Goal: Transaction & Acquisition: Purchase product/service

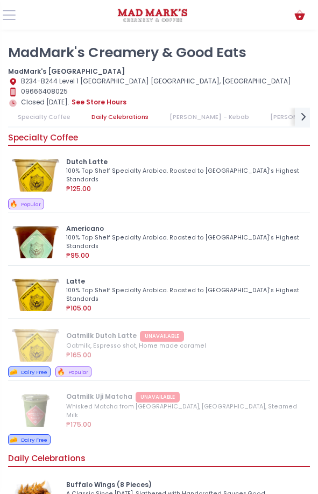
click at [57, 113] on link "Specialty Coffee" at bounding box center [44, 117] width 72 height 19
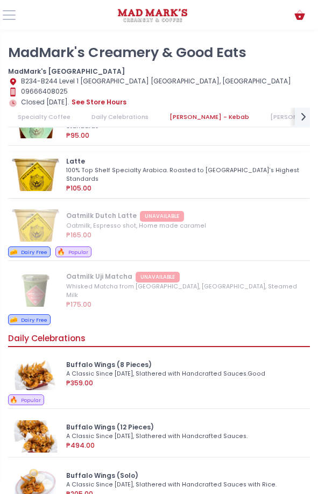
scroll to position [215, 0]
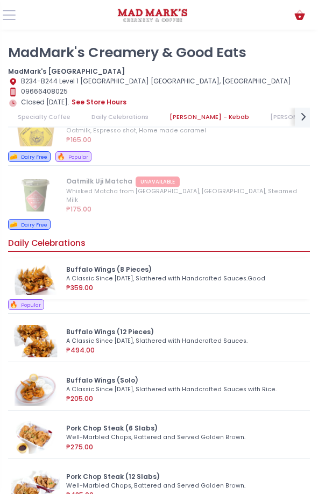
click at [117, 274] on div "A Classic Since 2011, Slathered with Handcrafted Sauces.Good" at bounding box center [183, 278] width 234 height 9
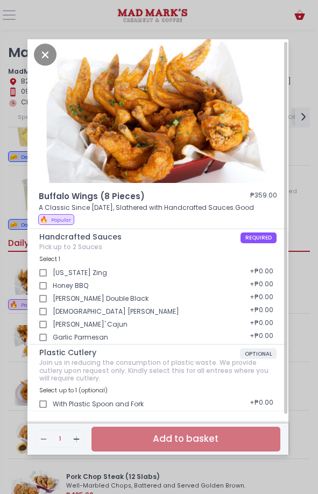
scroll to position [0, 0]
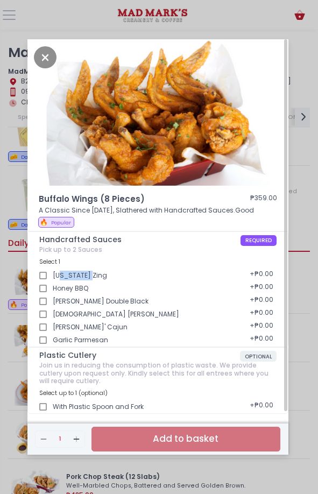
drag, startPoint x: 59, startPoint y: 275, endPoint x: 90, endPoint y: 275, distance: 31.2
click at [90, 275] on div "New York Zing + ₱0.00" at bounding box center [157, 272] width 237 height 13
drag, startPoint x: 55, startPoint y: 289, endPoint x: 82, endPoint y: 288, distance: 26.9
click at [82, 288] on div "Honey BBQ + ₱0.00" at bounding box center [157, 285] width 237 height 13
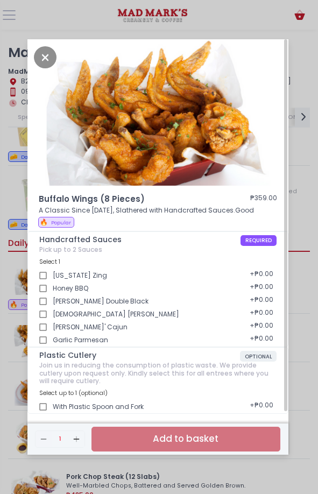
scroll to position [3, 0]
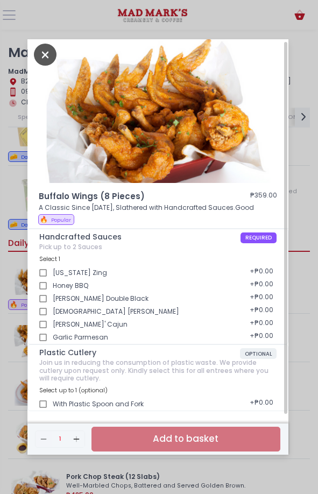
click at [44, 60] on icon "Close" at bounding box center [45, 55] width 23 height 22
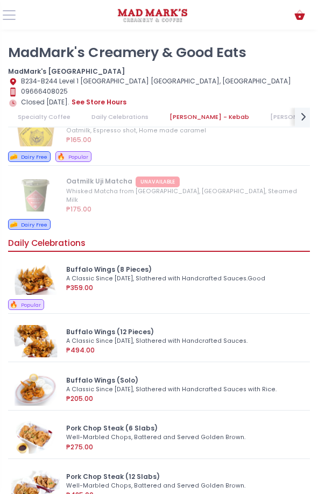
scroll to position [20, 0]
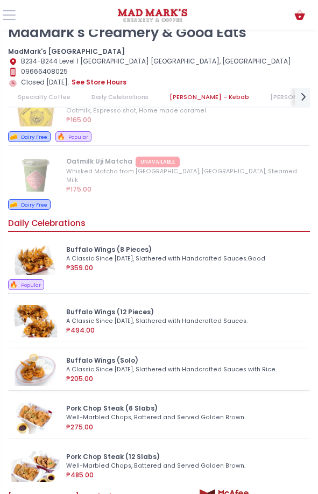
click at [105, 356] on div "Buffalo Wings (Solo)" at bounding box center [184, 361] width 237 height 10
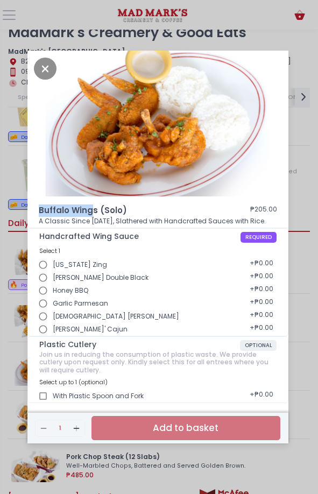
drag, startPoint x: 37, startPoint y: 212, endPoint x: 90, endPoint y: 211, distance: 53.3
click at [90, 211] on div "Buffalo Wings (Solo) ₱205.00 A Classic Since 2011, Slathered with Handcrafted S…" at bounding box center [157, 216] width 261 height 24
click at [79, 212] on span "Buffalo Wings (Solo)" at bounding box center [128, 210] width 179 height 12
click at [83, 207] on span "Buffalo Wings (Solo)" at bounding box center [128, 210] width 179 height 12
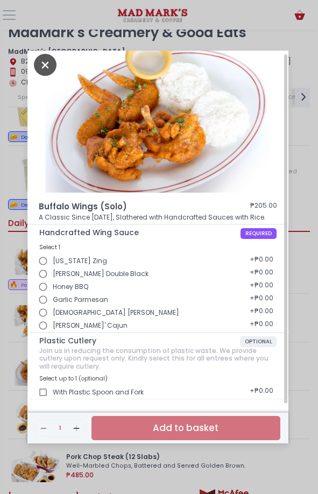
click at [44, 62] on icon "Close" at bounding box center [45, 65] width 23 height 22
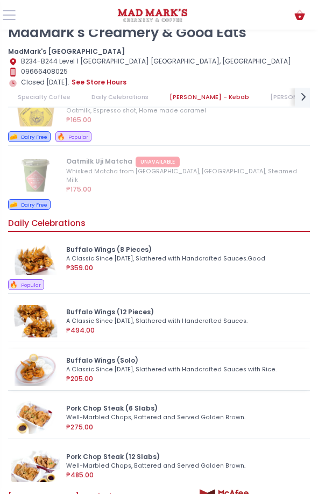
click at [98, 356] on div "Buffalo Wings (Solo)" at bounding box center [184, 361] width 237 height 10
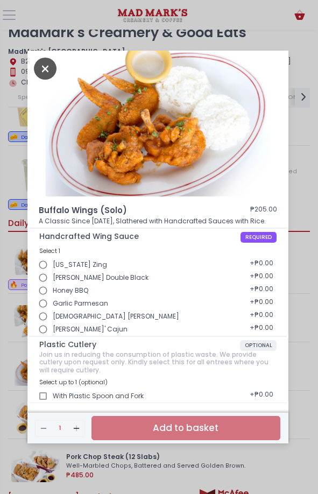
click at [46, 75] on icon "Close" at bounding box center [45, 69] width 23 height 22
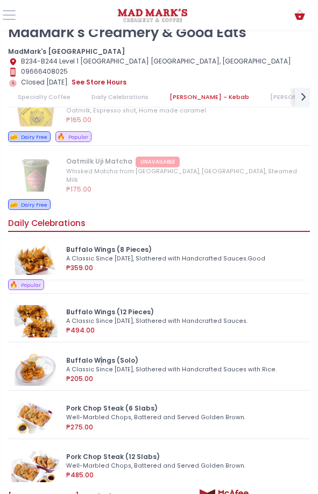
scroll to position [269, 0]
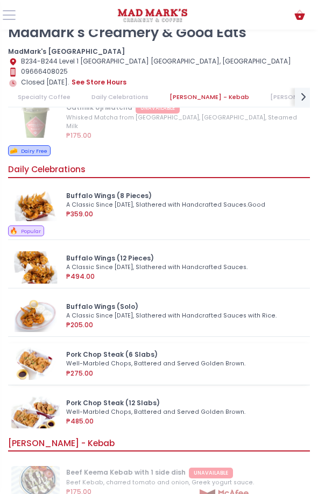
click at [99, 350] on div "Pork Chop Steak (6 Slabs)" at bounding box center [184, 355] width 237 height 10
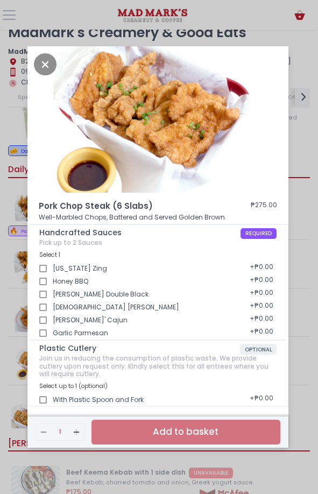
scroll to position [3, 0]
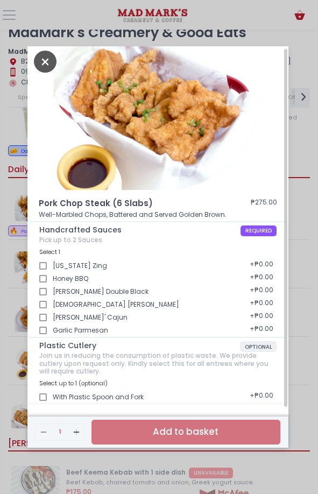
click at [48, 60] on icon "Close" at bounding box center [45, 62] width 23 height 22
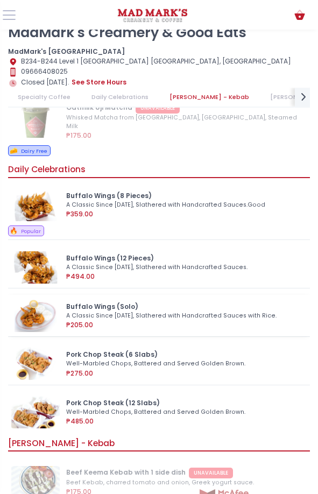
scroll to position [323, 0]
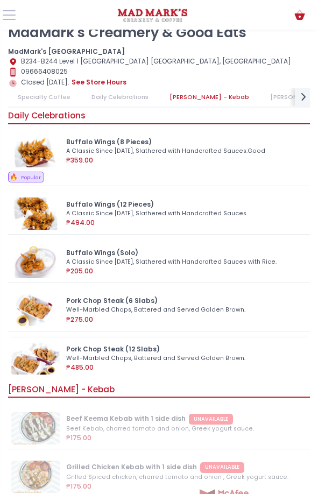
click at [97, 344] on div "Pork Chop Steak (12 Slabs)" at bounding box center [184, 349] width 237 height 10
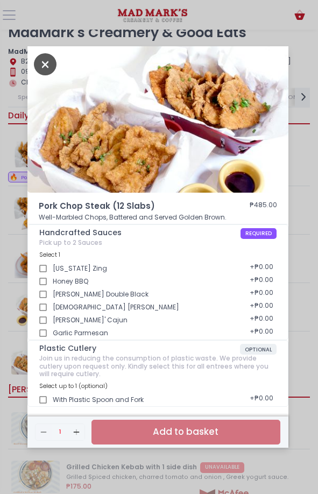
click at [49, 62] on icon "Close" at bounding box center [45, 64] width 23 height 22
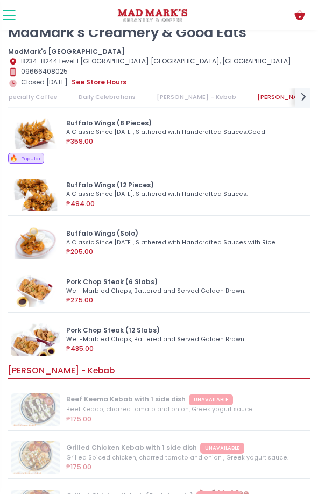
click at [12, 12] on button at bounding box center [9, 15] width 13 height 13
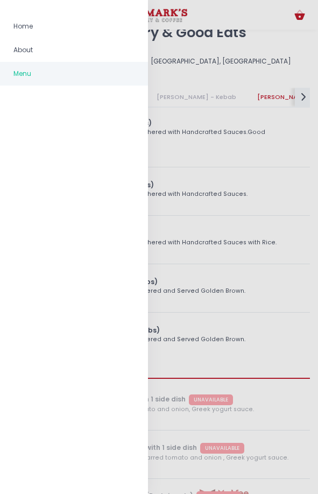
click at [265, 46] on div at bounding box center [159, 247] width 318 height 494
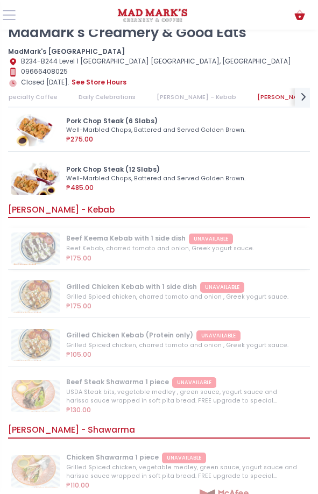
scroll to position [484, 0]
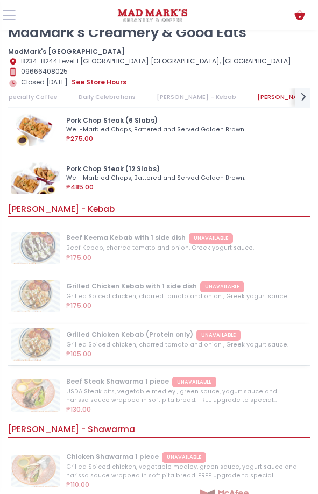
click at [110, 335] on div "Grilled Chicken Kebab (Protein only) UNAVAILABLE Grilled Spiced chicken, charre…" at bounding box center [159, 344] width 302 height 41
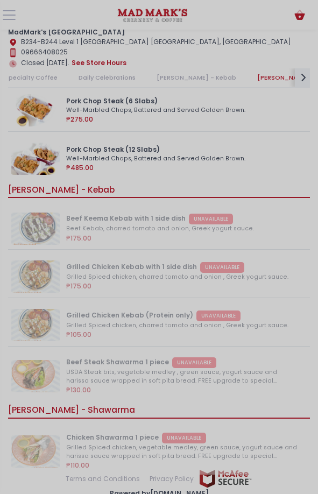
scroll to position [50, 0]
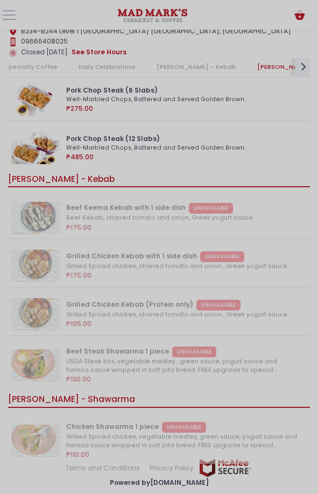
click at [122, 373] on div at bounding box center [159, 247] width 318 height 494
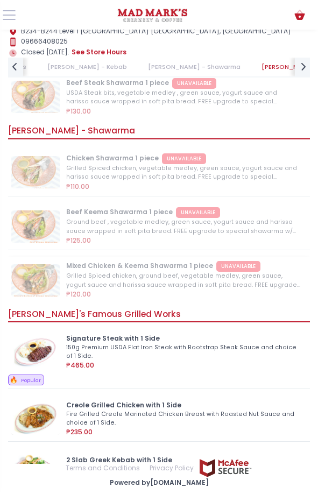
scroll to position [753, 0]
click at [110, 353] on div "150g Premium USDA Flat Iron Steak with Bootstrap Steak Sauce and choice of 1 Si…" at bounding box center [183, 351] width 234 height 17
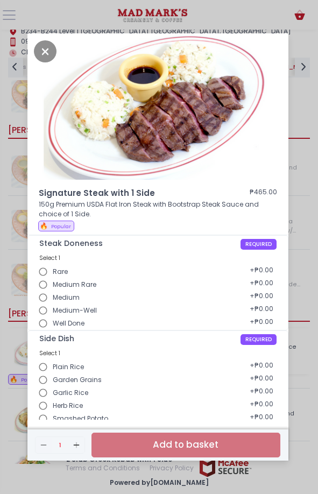
scroll to position [49, 0]
click at [43, 204] on p "150g Premium USDA Flat Iron Steak with Bootstrap Steak Sauce and choice of 1 Si…" at bounding box center [158, 209] width 238 height 19
drag, startPoint x: 43, startPoint y: 204, endPoint x: 144, endPoint y: 202, distance: 100.6
click at [144, 202] on p "150g Premium USDA Flat Iron Steak with Bootstrap Steak Sauce and choice of 1 Si…" at bounding box center [158, 209] width 238 height 19
copy p "150g Premium USDA Flat Iron Steak"
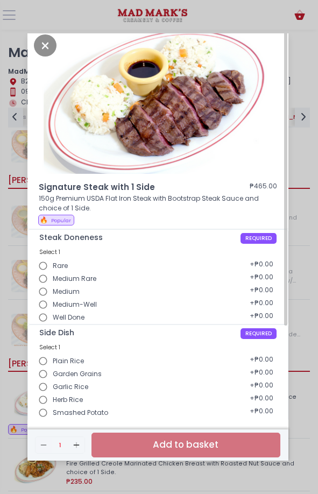
scroll to position [0, 0]
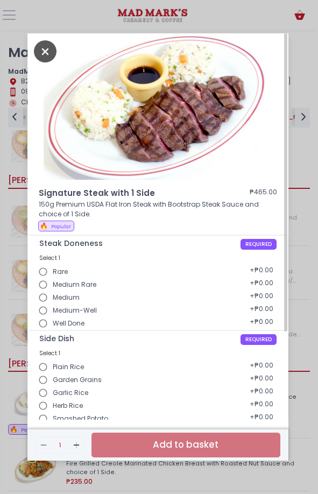
click at [44, 47] on icon "Close" at bounding box center [45, 51] width 23 height 22
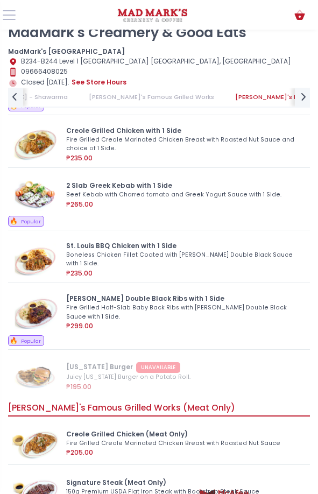
scroll to position [1076, 0]
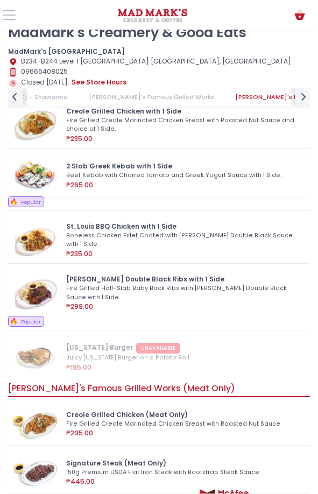
click at [112, 176] on div "Beef Kebab with Charred tomato and Greek Yogurt Sauce with 1 Side." at bounding box center [183, 175] width 234 height 9
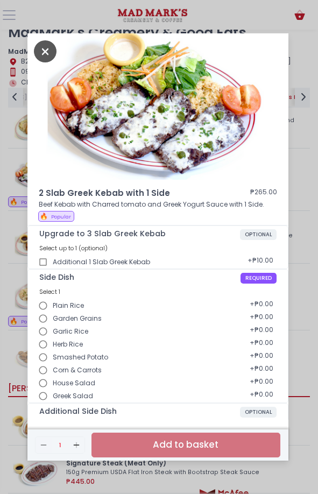
click at [48, 52] on icon "Close" at bounding box center [45, 51] width 23 height 22
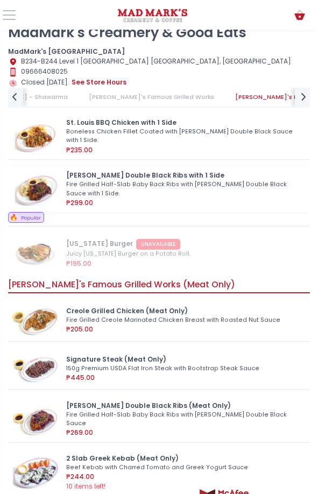
scroll to position [1183, 0]
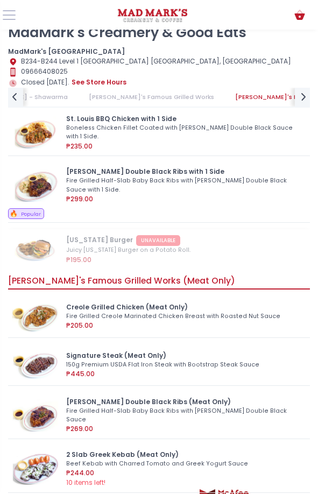
click at [117, 243] on div "California Burger UNAVAILABLE Juicy California Burger on a Potato Roll. ₱195.00" at bounding box center [159, 249] width 302 height 41
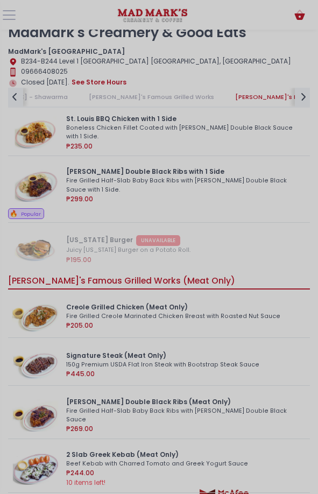
click at [166, 144] on div at bounding box center [159, 247] width 318 height 494
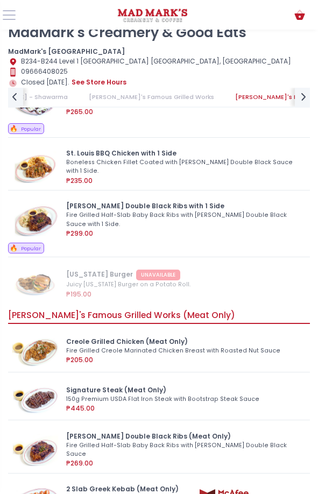
scroll to position [1130, 0]
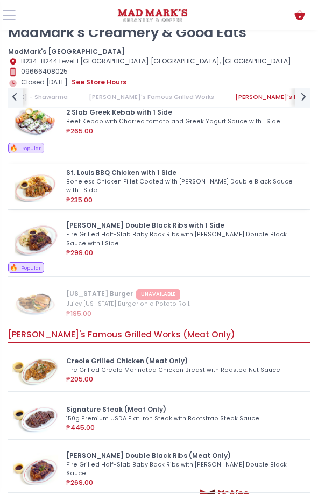
click at [152, 180] on div "Boneless Chicken Fillet Coated with Johnnie Double Black Sauce with 1 Side." at bounding box center [183, 186] width 234 height 17
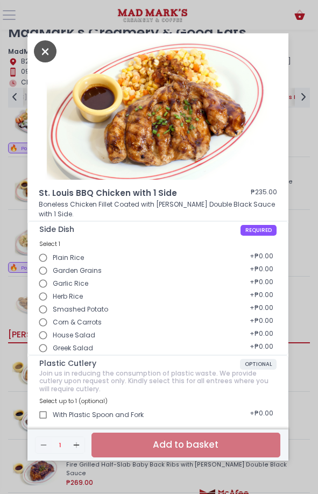
click at [41, 50] on icon "Close" at bounding box center [45, 51] width 23 height 22
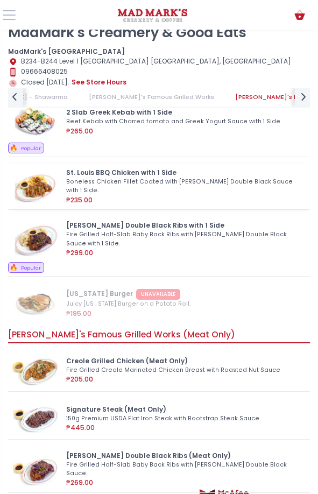
scroll to position [1022, 0]
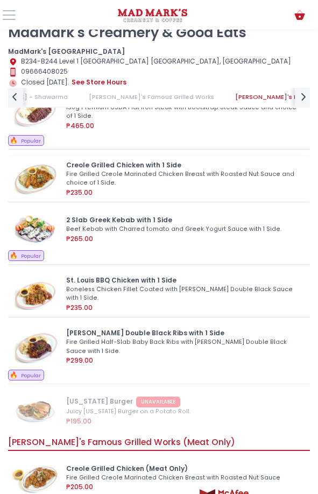
click at [133, 186] on div "Fire Grilled Creole Marinated Chicken Breast with Roasted Nut Sauce and choice …" at bounding box center [183, 178] width 234 height 17
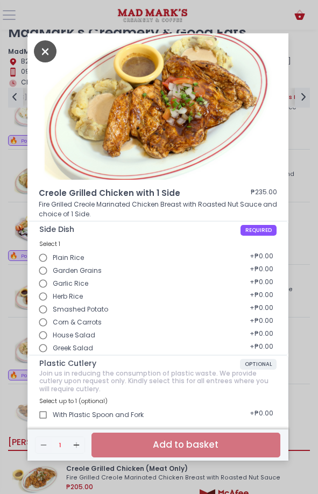
click at [53, 55] on icon "Close" at bounding box center [45, 51] width 23 height 22
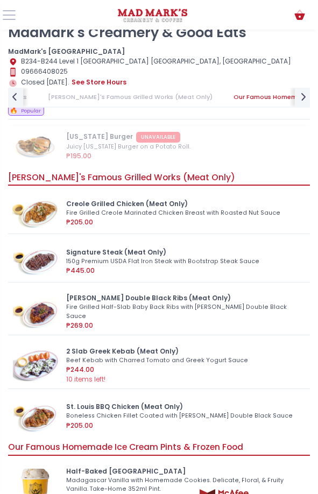
scroll to position [1291, 0]
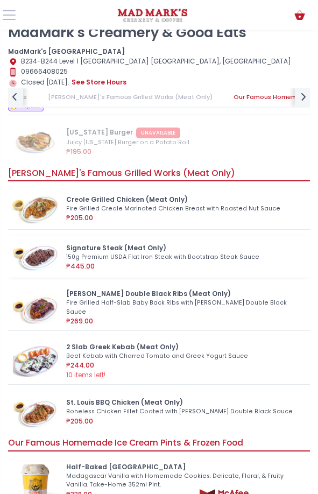
click at [120, 253] on div "150g Premium USDA Flat Iron Steak with Bootstrap Steak Sauce" at bounding box center [183, 257] width 234 height 9
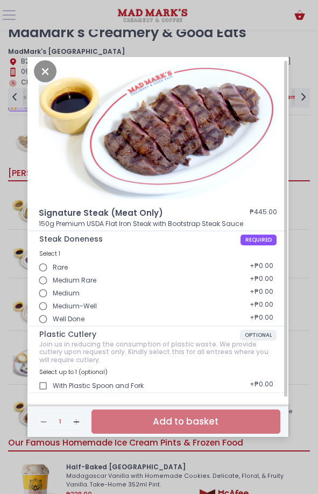
scroll to position [6, 0]
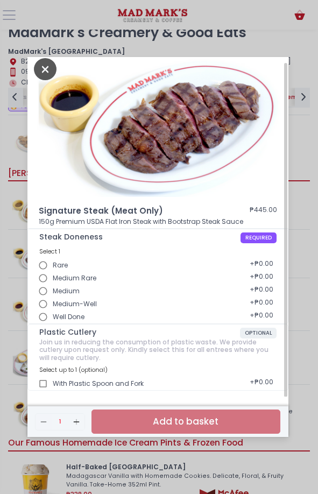
click at [48, 70] on icon "Close" at bounding box center [45, 69] width 23 height 22
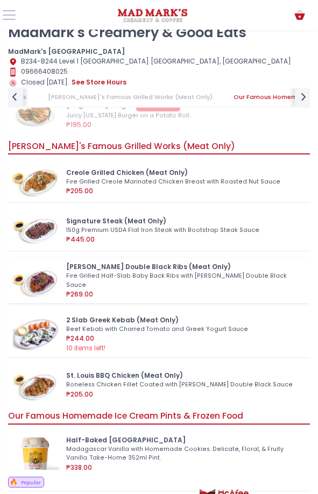
scroll to position [1345, 0]
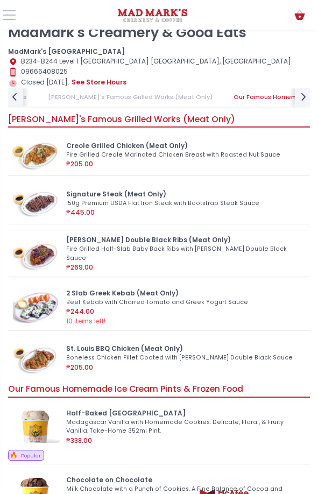
click at [116, 247] on div "Fire Grilled Half-Slab Baby Back Ribs with Johnnie Double Black Sauce" at bounding box center [183, 253] width 234 height 17
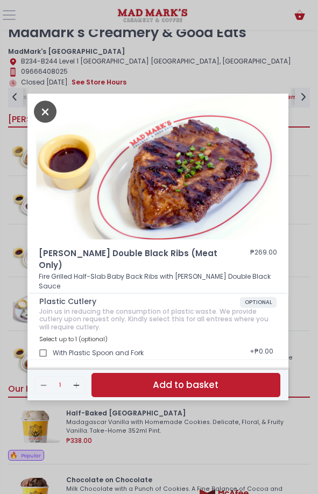
click at [45, 120] on icon "Close" at bounding box center [45, 112] width 23 height 22
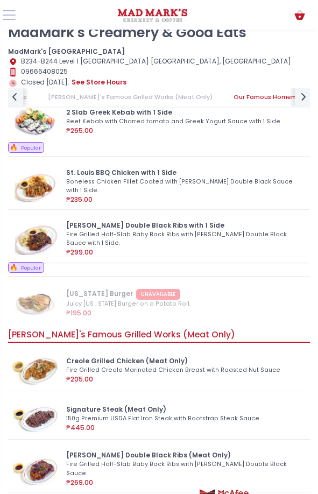
scroll to position [1076, 0]
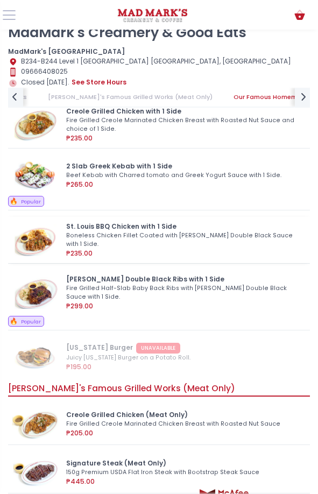
click at [118, 249] on div "₱235.00" at bounding box center [184, 254] width 237 height 10
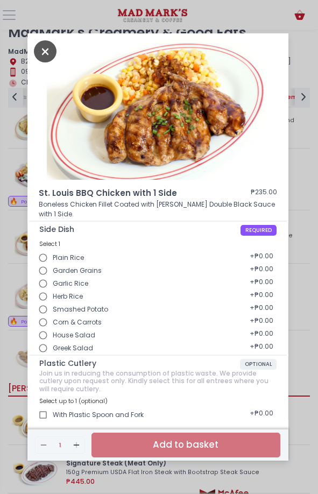
click at [41, 47] on icon "Close" at bounding box center [45, 51] width 23 height 22
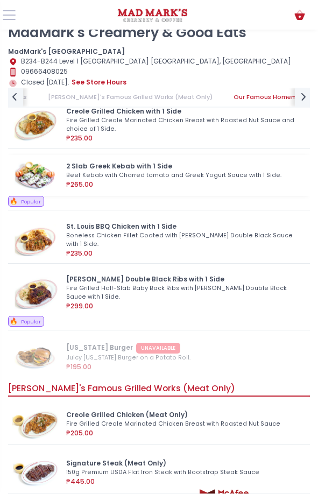
scroll to position [968, 0]
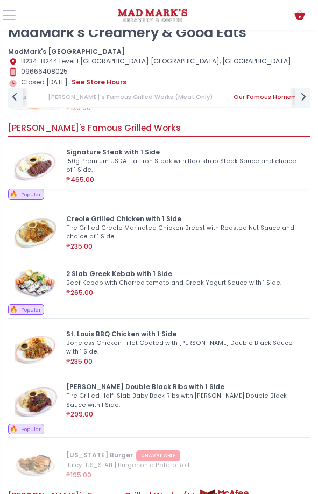
click at [104, 185] on div "Signature Steak with 1 Side 150g Premium USDA Flat Iron Steak with Bootstrap St…" at bounding box center [159, 166] width 302 height 46
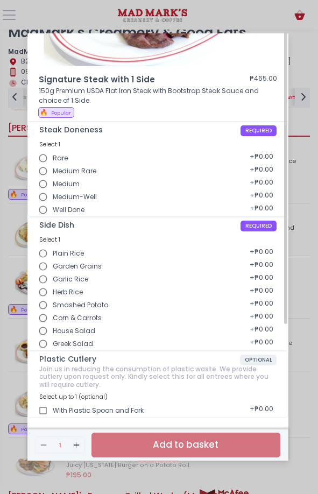
scroll to position [0, 0]
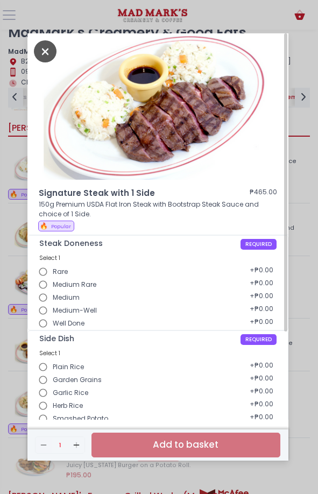
click at [52, 51] on icon "Close" at bounding box center [45, 51] width 23 height 22
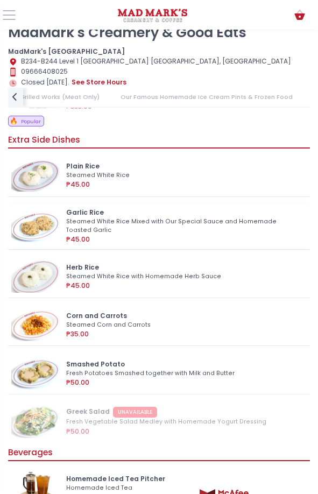
click at [89, 210] on div "Garlic Rice" at bounding box center [184, 213] width 237 height 10
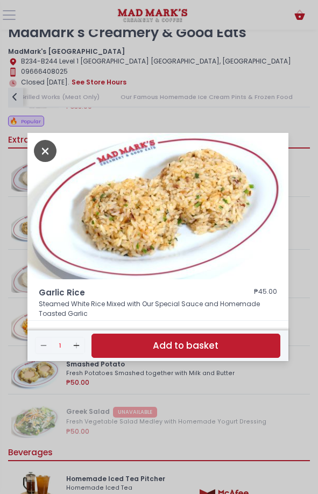
click at [49, 143] on icon "Close" at bounding box center [45, 151] width 23 height 22
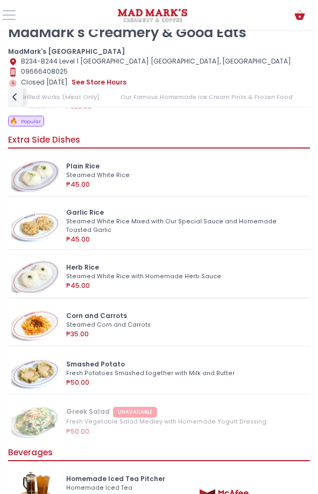
click at [98, 265] on div "Herb Rice" at bounding box center [184, 268] width 237 height 10
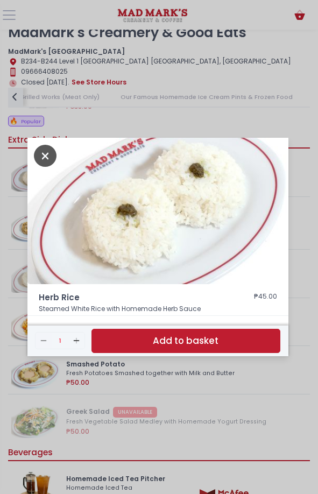
click at [48, 152] on icon "Close" at bounding box center [45, 156] width 23 height 22
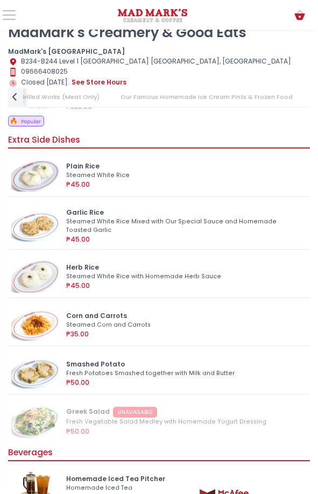
scroll to position [2313, 0]
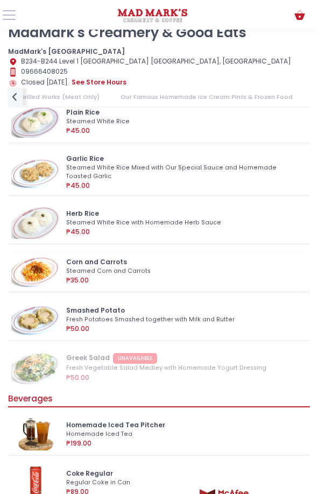
click at [83, 258] on div "Corn and Carrots" at bounding box center [184, 262] width 237 height 10
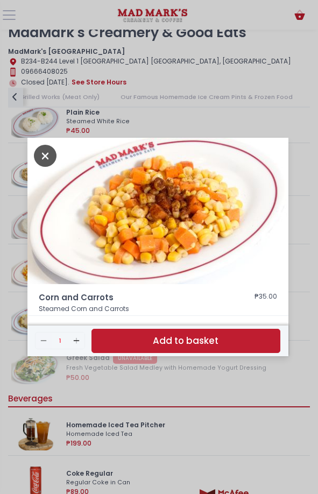
click at [48, 154] on icon "Close" at bounding box center [45, 156] width 23 height 22
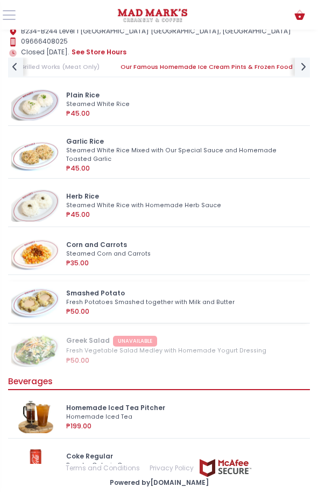
scroll to position [0, 482]
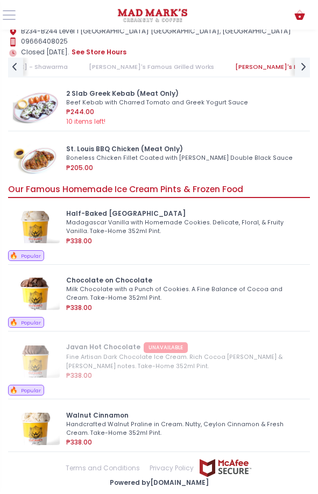
click at [100, 229] on div "Madagascar Vanilla with Homemade Cookies. Delicate, Floral, & Fruity Vanilla. T…" at bounding box center [183, 226] width 234 height 17
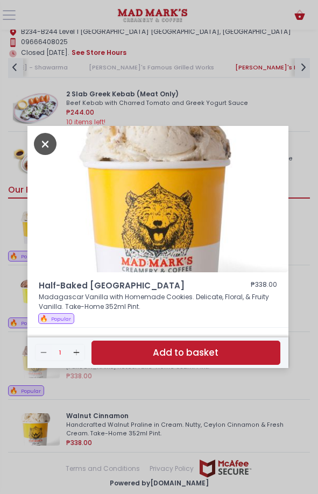
click at [46, 142] on icon "Close" at bounding box center [45, 144] width 23 height 22
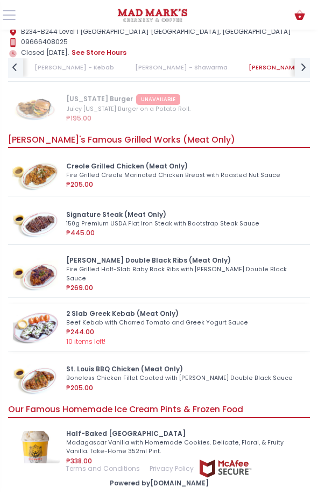
click at [54, 311] on img at bounding box center [35, 327] width 48 height 32
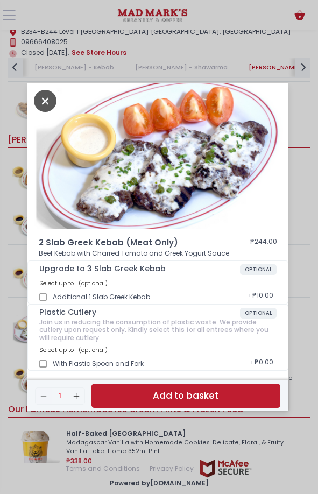
click at [51, 96] on icon "Close" at bounding box center [45, 101] width 23 height 22
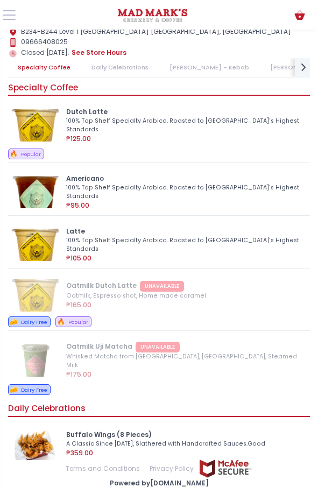
scroll to position [0, 0]
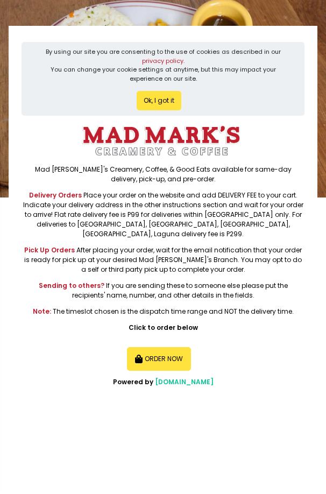
click at [181, 360] on button "ORDER NOW" at bounding box center [159, 359] width 65 height 24
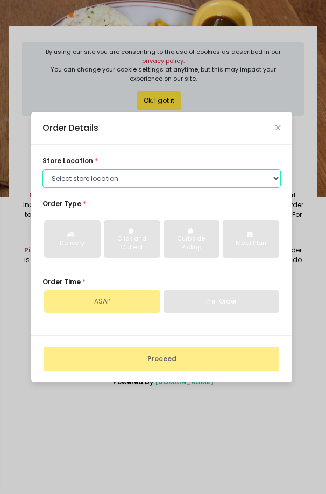
click at [118, 178] on select "Select store location [GEOGRAPHIC_DATA]'s UP Town Center [GEOGRAPHIC_DATA]'s [G…" at bounding box center [161, 178] width 238 height 19
click at [42, 188] on select "Select store location [GEOGRAPHIC_DATA]'s UP Town Center [GEOGRAPHIC_DATA]'s [G…" at bounding box center [161, 178] width 238 height 19
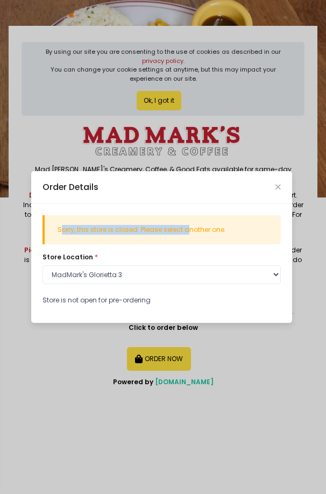
drag, startPoint x: 60, startPoint y: 230, endPoint x: 187, endPoint y: 226, distance: 126.5
click at [187, 226] on div "Sorry, this store is closed. Please select another one." at bounding box center [163, 230] width 210 height 10
click at [188, 226] on div "Sorry, this store is closed. Please select another one." at bounding box center [163, 230] width 210 height 10
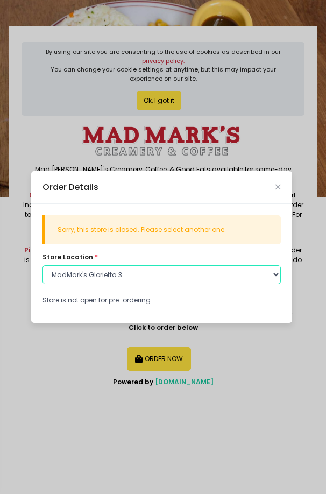
click at [155, 271] on select "Select store location [GEOGRAPHIC_DATA]'s UP Town Center [GEOGRAPHIC_DATA]'s [G…" at bounding box center [161, 274] width 238 height 19
select select "6138775e63444b70df8af4b4"
click at [42, 265] on select "Select store location [GEOGRAPHIC_DATA]'s UP Town Center [GEOGRAPHIC_DATA]'s [G…" at bounding box center [161, 274] width 238 height 19
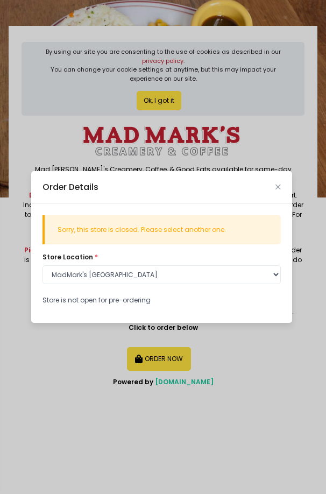
click at [117, 241] on div "Sorry, this store is closed. Please select another one." at bounding box center [161, 229] width 238 height 29
click at [279, 181] on div "Order Details" at bounding box center [161, 187] width 261 height 33
click at [279, 187] on icon "Close" at bounding box center [277, 186] width 5 height 7
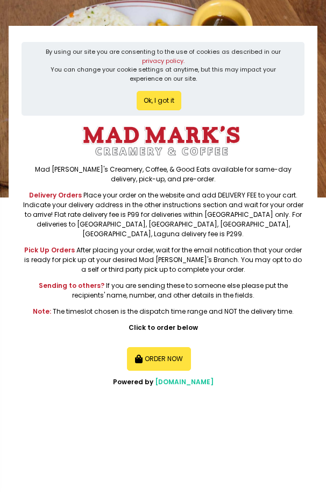
click at [167, 100] on button "Ok, I got it" at bounding box center [159, 100] width 45 height 19
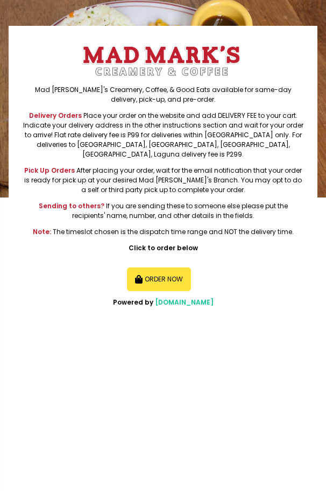
click at [172, 267] on button "ORDER NOW" at bounding box center [159, 279] width 65 height 24
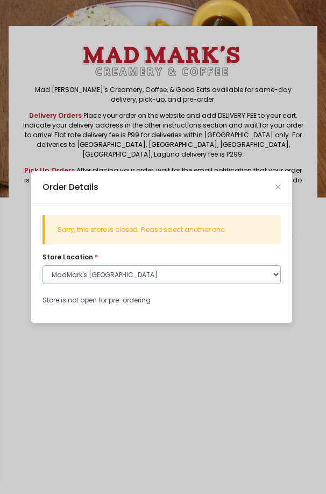
click at [112, 271] on select "Select store location [GEOGRAPHIC_DATA]'s UP Town Center [GEOGRAPHIC_DATA]'s [G…" at bounding box center [161, 274] width 238 height 19
click at [42, 265] on select "Select store location [GEOGRAPHIC_DATA]'s UP Town Center [GEOGRAPHIC_DATA]'s [G…" at bounding box center [161, 274] width 238 height 19
click at [111, 276] on select "Select store location [GEOGRAPHIC_DATA]'s UP Town Center [GEOGRAPHIC_DATA]'s [G…" at bounding box center [161, 274] width 238 height 19
click at [42, 265] on select "Select store location [GEOGRAPHIC_DATA]'s UP Town Center [GEOGRAPHIC_DATA]'s [G…" at bounding box center [161, 274] width 238 height 19
click at [118, 275] on select "Select store location [GEOGRAPHIC_DATA]'s UP Town Center [GEOGRAPHIC_DATA]'s [G…" at bounding box center [161, 274] width 238 height 19
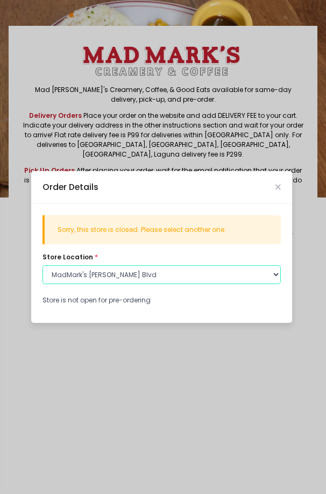
click at [42, 265] on select "Select store location [GEOGRAPHIC_DATA]'s UP Town Center [GEOGRAPHIC_DATA]'s [G…" at bounding box center [161, 274] width 238 height 19
click at [115, 278] on select "Select store location [GEOGRAPHIC_DATA]'s UP Town Center [GEOGRAPHIC_DATA]'s [G…" at bounding box center [161, 274] width 238 height 19
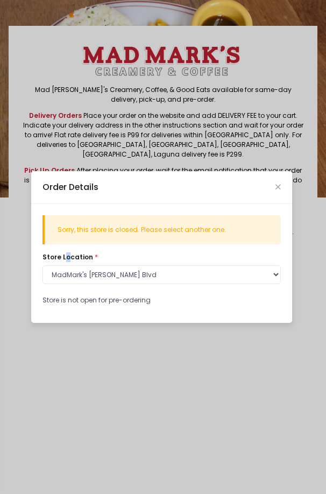
click at [67, 254] on span "store location" at bounding box center [67, 256] width 51 height 9
click at [93, 274] on div "store location * Select store location [GEOGRAPHIC_DATA]'s [GEOGRAPHIC_DATA] [G…" at bounding box center [161, 268] width 238 height 32
click at [93, 285] on div "Sorry, this store is closed. Please select another one. store location * Select…" at bounding box center [161, 263] width 261 height 119
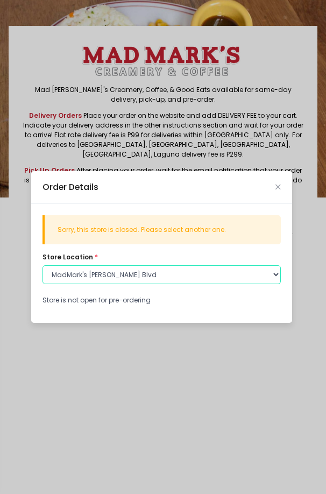
click at [94, 273] on select "Select store location [GEOGRAPHIC_DATA]'s UP Town Center [GEOGRAPHIC_DATA]'s [G…" at bounding box center [161, 274] width 238 height 19
select select "613ed26fa6d62d7b557aac49"
click at [42, 265] on select "Select store location [GEOGRAPHIC_DATA]'s UP Town Center [GEOGRAPHIC_DATA]'s [G…" at bounding box center [161, 274] width 238 height 19
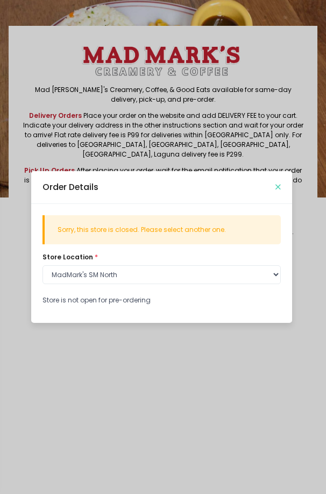
click at [279, 183] on icon "Close" at bounding box center [277, 186] width 5 height 7
